Goal: Find specific page/section: Find specific page/section

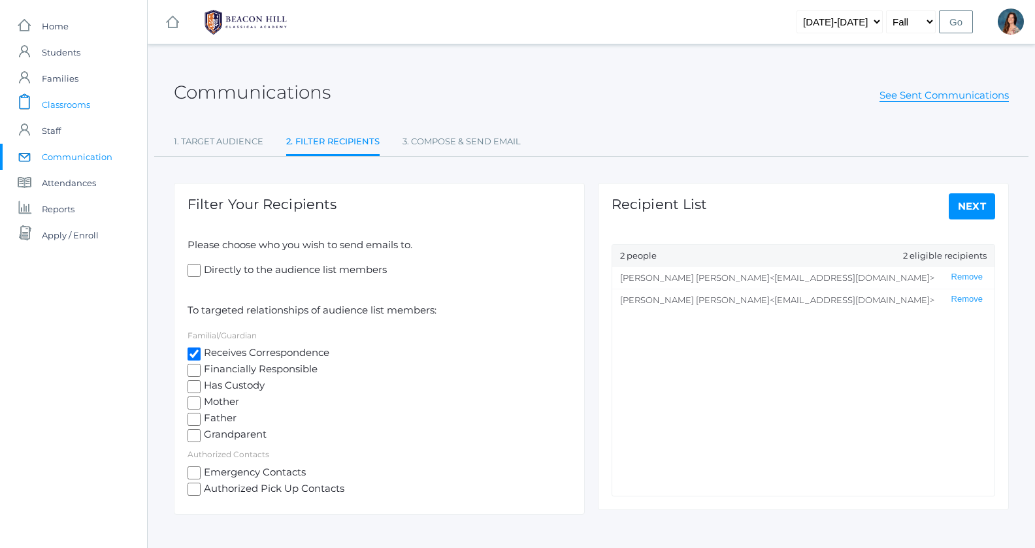
click at [75, 101] on span "Classrooms" at bounding box center [66, 105] width 48 height 26
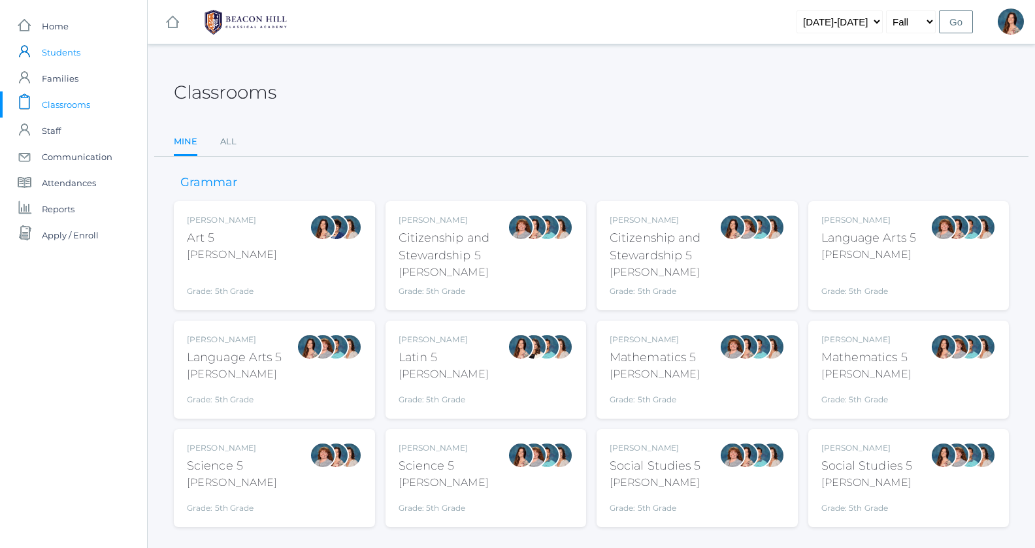
click at [67, 52] on span "Students" at bounding box center [61, 52] width 39 height 26
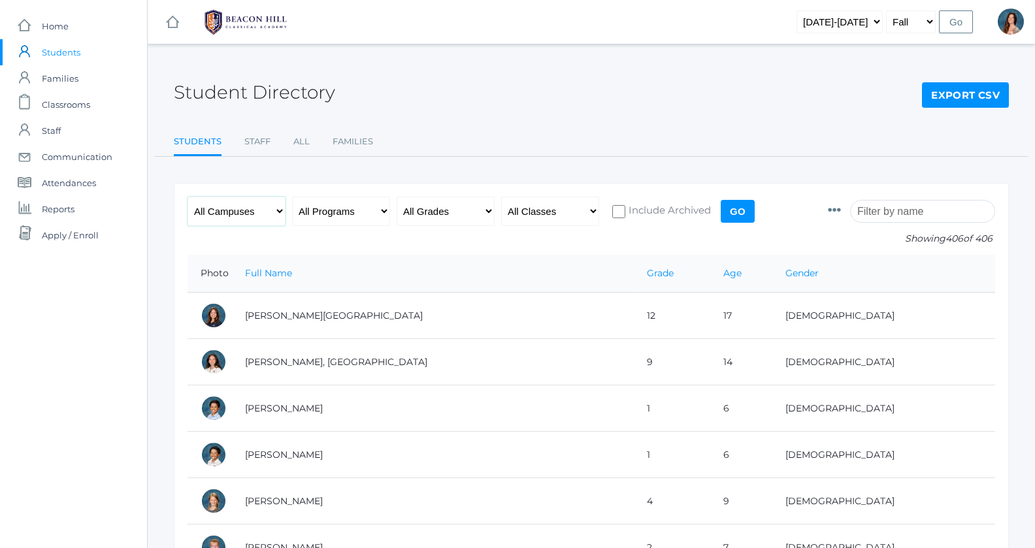
select select "upper"
click option "[GEOGRAPHIC_DATA]" at bounding box center [0, 0] width 0 height 0
click option "All Programs" at bounding box center [0, 0] width 0 height 0
select select "10"
click option "- 10th Grade" at bounding box center [0, 0] width 0 height 0
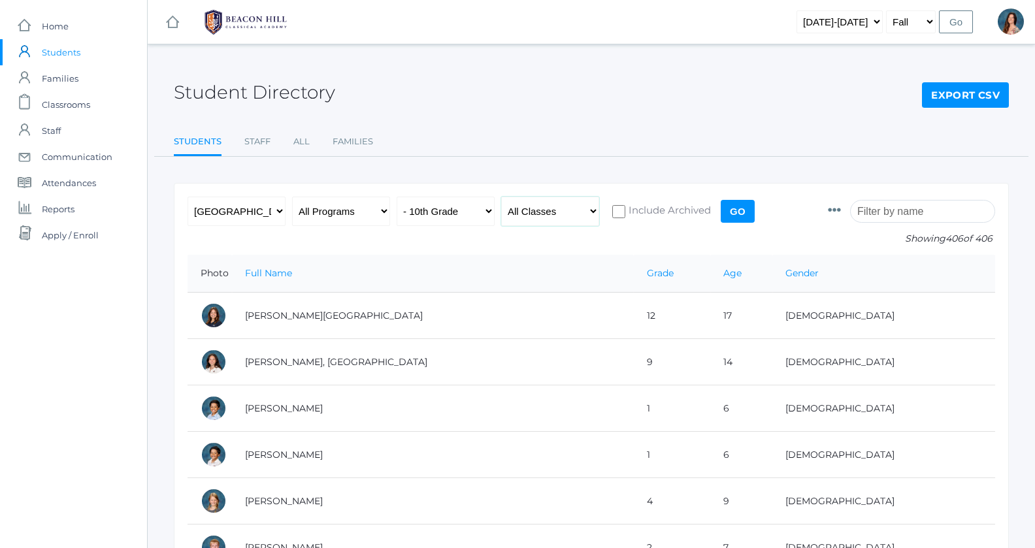
click at [501, 197] on select "All Classes Grammar - *KIND - Kindergarten AM - *KIND - Kindergarten PM - *KNDC…" at bounding box center [550, 211] width 98 height 29
select select "1999"
click option "- SP2 - Spanish 2 Sec 1 (11)" at bounding box center [0, 0] width 0 height 0
click at [739, 208] on input "Go" at bounding box center [738, 211] width 34 height 23
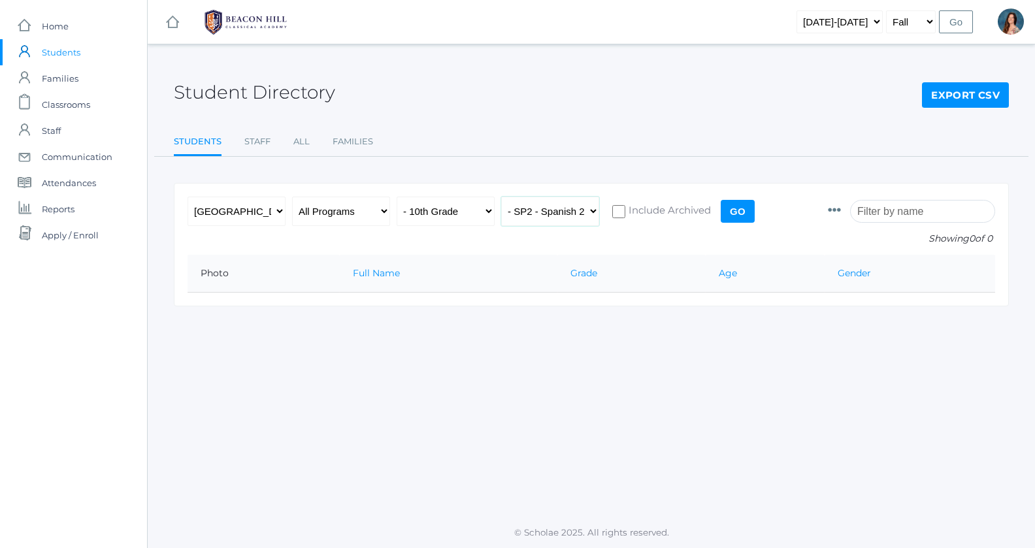
click at [501, 197] on select "All Classes Grammar - *KIND - Kindergarten AM - *KIND - Kindergarten PM - *KNDC…" at bounding box center [550, 211] width 98 height 29
select select "2103"
click option "- SP2 - Spanish 2 Sec 2 (08)" at bounding box center [0, 0] width 0 height 0
click at [739, 214] on input "Go" at bounding box center [738, 211] width 34 height 23
click at [77, 103] on span "Classrooms" at bounding box center [66, 105] width 48 height 26
